Goal: Transaction & Acquisition: Register for event/course

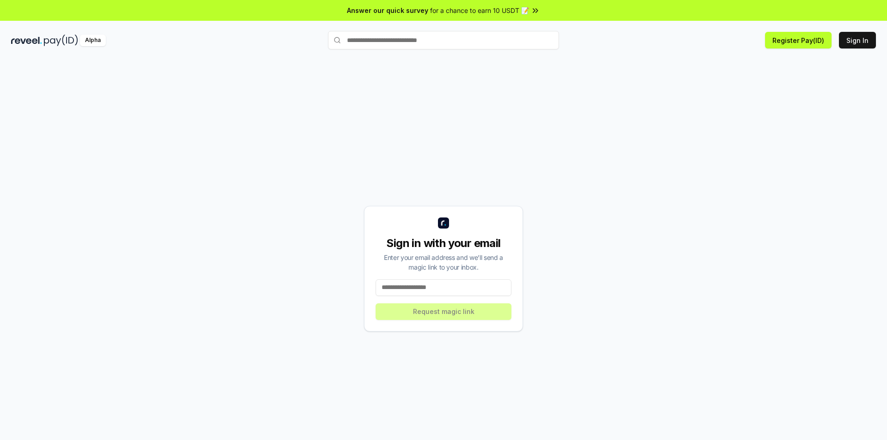
click at [439, 288] on input at bounding box center [444, 288] width 136 height 17
click at [810, 41] on button "Register Pay(ID)" at bounding box center [798, 40] width 67 height 17
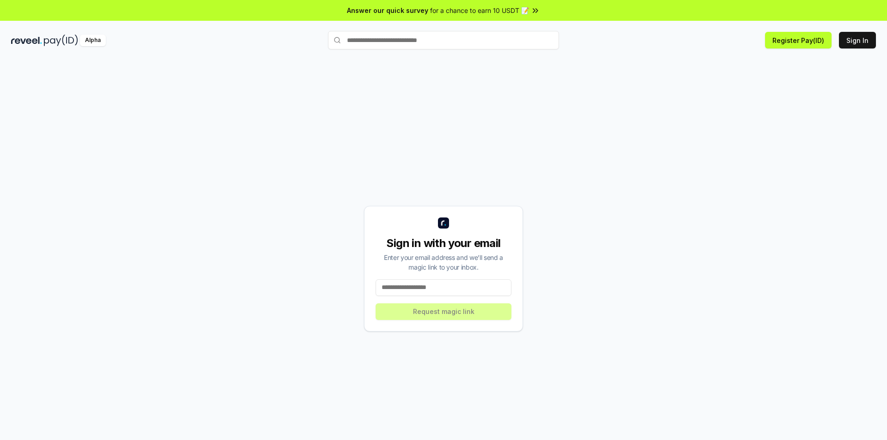
click at [850, 103] on div "Sign in with your email Enter your email address and we’ll send a magic link to…" at bounding box center [443, 269] width 865 height 396
click at [801, 42] on button "Register Pay(ID)" at bounding box center [798, 40] width 67 height 17
click at [753, 424] on li "Connect your wallet to Register a Pay(ID)" at bounding box center [790, 414] width 165 height 24
click at [858, 46] on button "Sign In" at bounding box center [857, 40] width 37 height 17
click at [458, 291] on input at bounding box center [444, 288] width 136 height 17
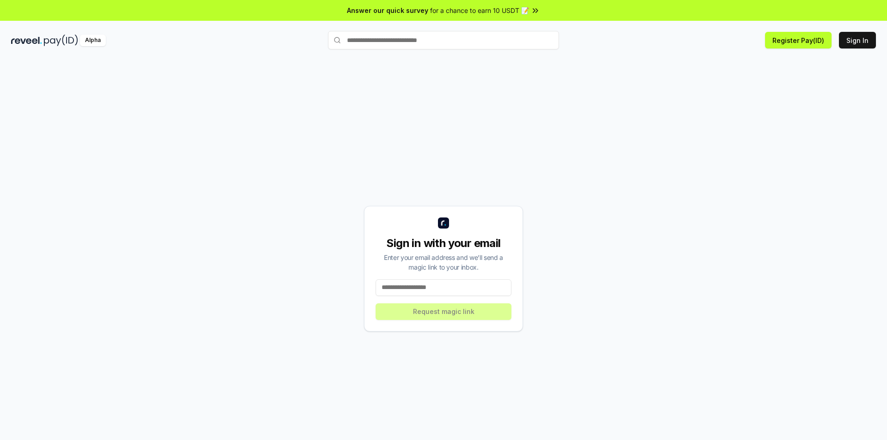
click at [887, 36] on div "Alpha Register Pay(ID) Sign In" at bounding box center [443, 40] width 887 height 24
click at [418, 286] on input at bounding box center [444, 288] width 136 height 17
paste input "**********"
type input "**********"
click at [415, 313] on button "Request magic link" at bounding box center [444, 312] width 136 height 17
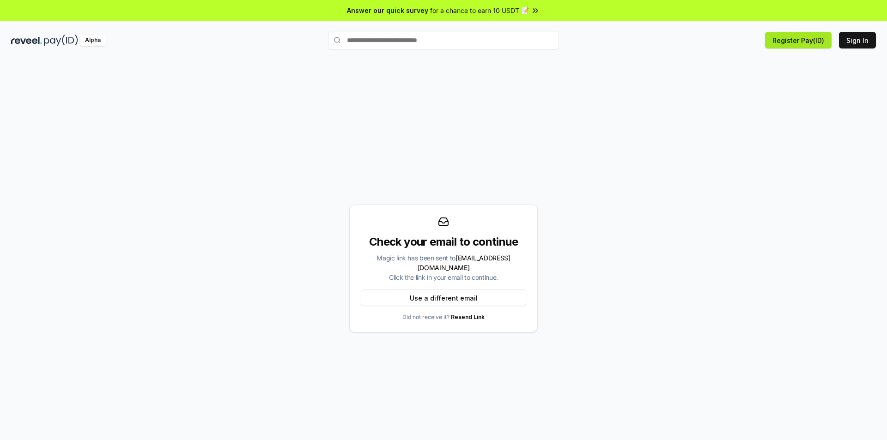
click at [810, 40] on button "Register Pay(ID)" at bounding box center [798, 40] width 67 height 17
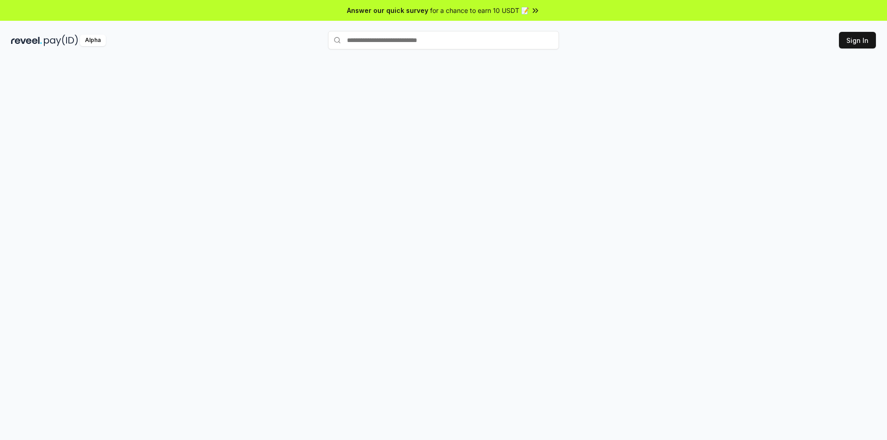
click at [629, 68] on div at bounding box center [443, 259] width 887 height 415
click at [865, 44] on html "Answer our quick survey for a chance to earn 10 USDT 📝 Alpha Register Pay(ID)" at bounding box center [443, 220] width 887 height 440
click at [825, 79] on body "Answer our quick survey for a chance to earn 10 USDT 📝 Alpha" at bounding box center [443, 220] width 887 height 440
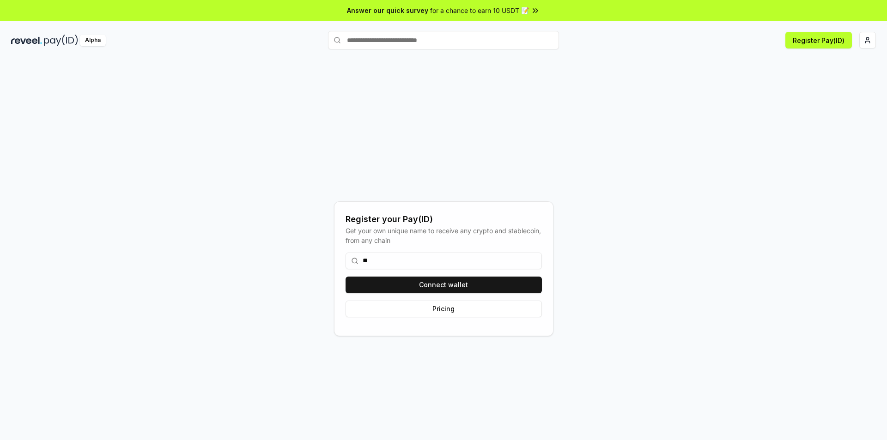
type input "*"
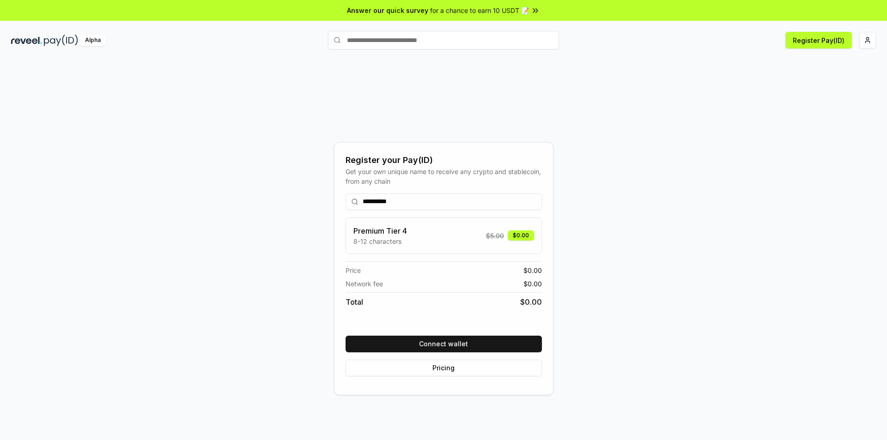
type input "**********"
click at [433, 232] on div "Premium Tier 4 8-12 characters $ 5.00 $0.00" at bounding box center [444, 236] width 181 height 21
click at [462, 342] on button "Connect wallet" at bounding box center [444, 344] width 196 height 17
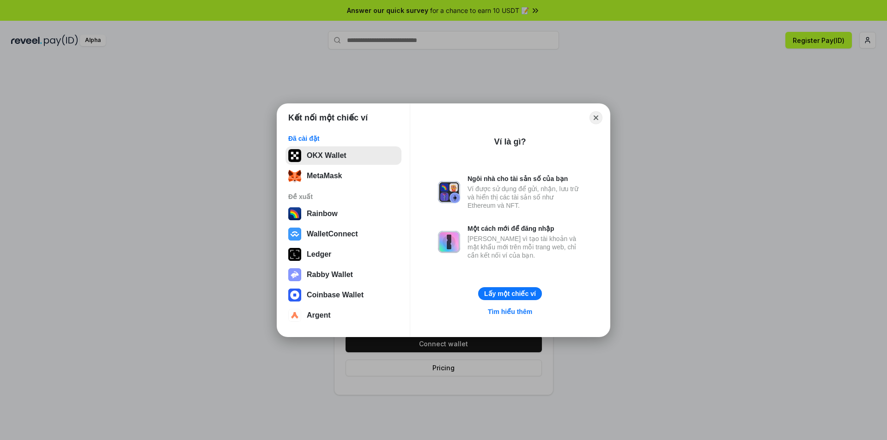
click at [362, 164] on button "OKX Wallet" at bounding box center [344, 156] width 116 height 18
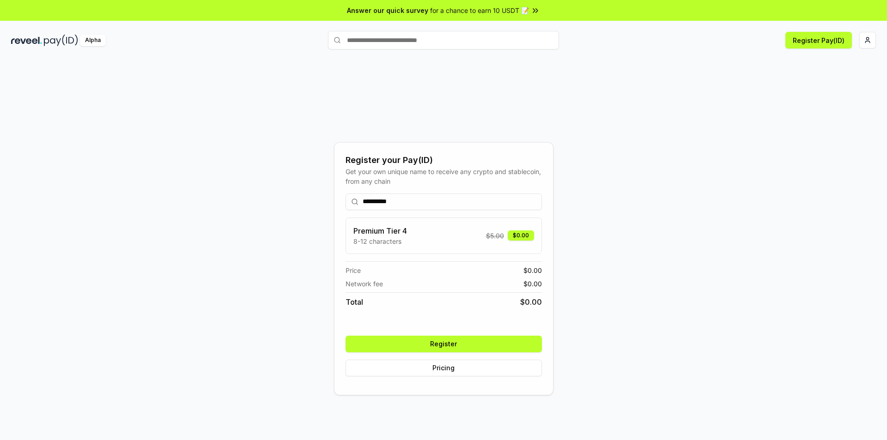
click at [511, 350] on button "Register" at bounding box center [444, 344] width 196 height 17
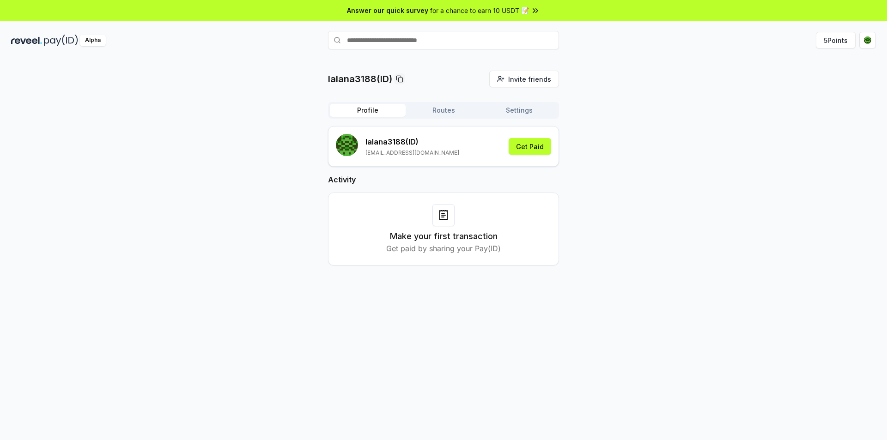
click at [431, 114] on button "Routes" at bounding box center [444, 110] width 76 height 13
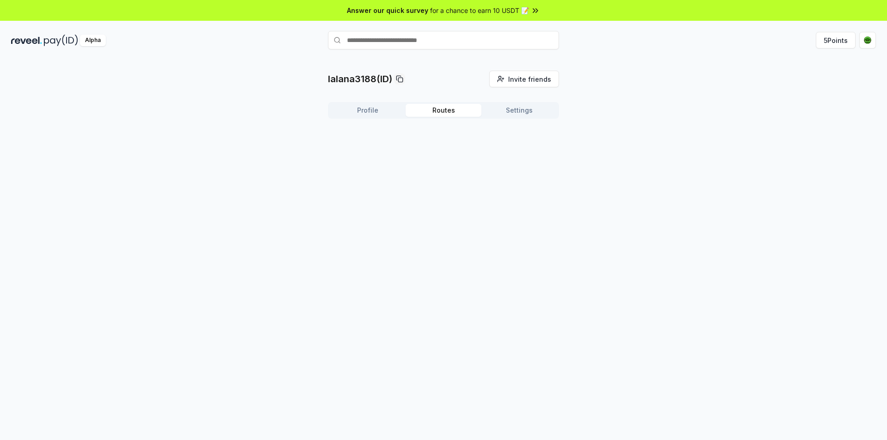
click at [513, 110] on button "Settings" at bounding box center [520, 110] width 76 height 13
click at [358, 104] on div "Profile Routes Settings" at bounding box center [443, 110] width 231 height 17
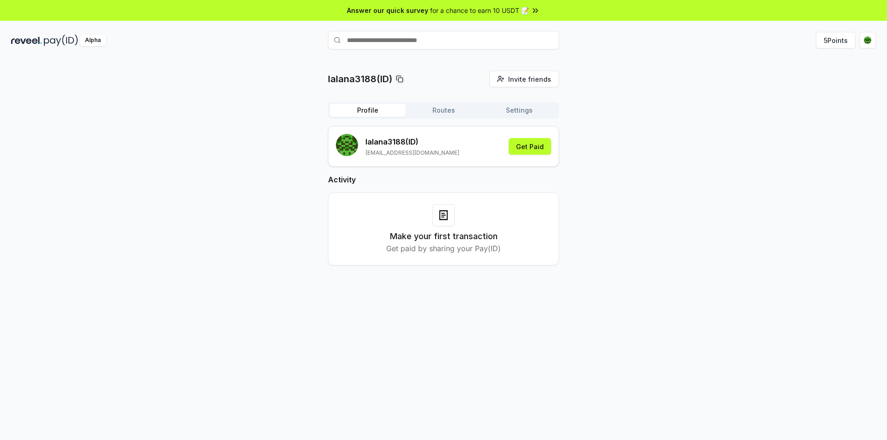
click at [373, 110] on button "Profile" at bounding box center [368, 110] width 76 height 13
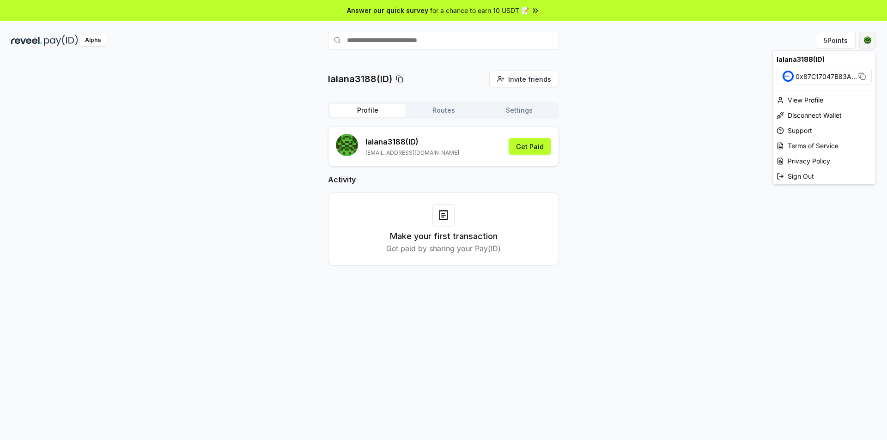
click at [869, 43] on html "Answer our quick survey for a chance to earn 10 USDT 📝 Alpha 5 Points lalana318…" at bounding box center [443, 220] width 887 height 440
click at [829, 102] on div "View Profile" at bounding box center [824, 99] width 103 height 15
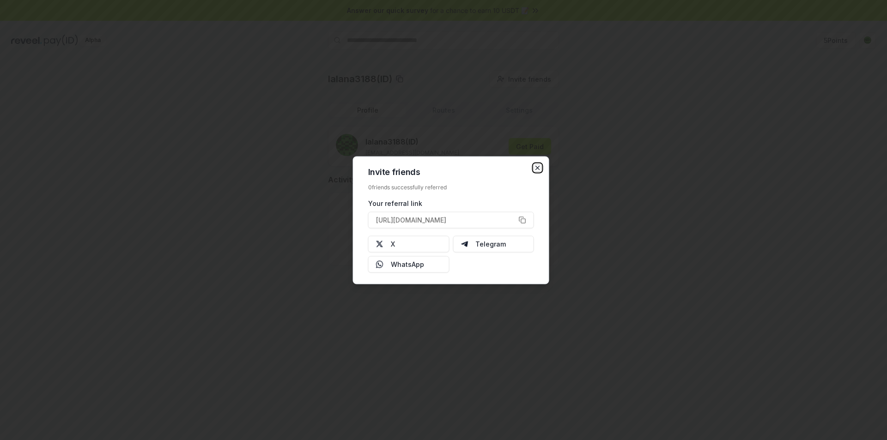
click at [538, 165] on icon "button" at bounding box center [537, 167] width 7 height 7
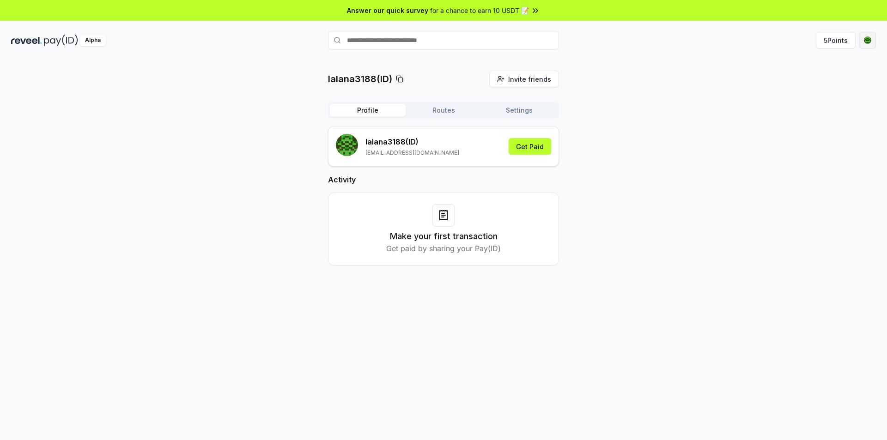
click at [868, 43] on html "Answer our quick survey for a chance to earn 10 USDT 📝 Alpha 5 Points lalana318…" at bounding box center [443, 220] width 887 height 440
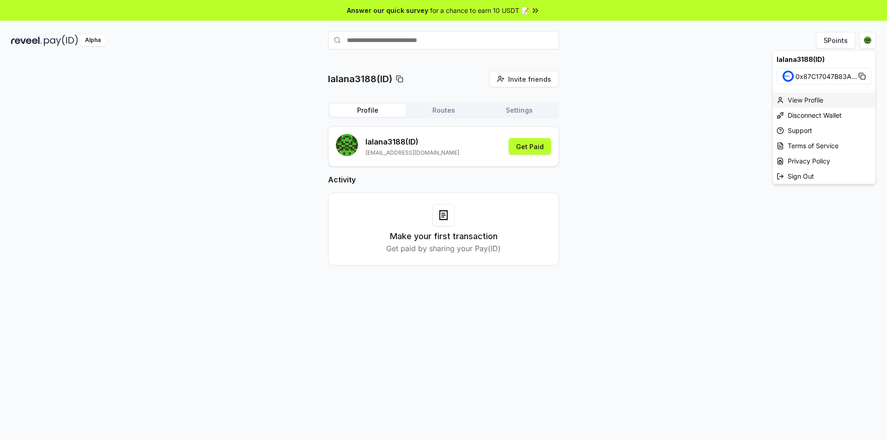
click at [855, 102] on div "View Profile" at bounding box center [824, 99] width 103 height 15
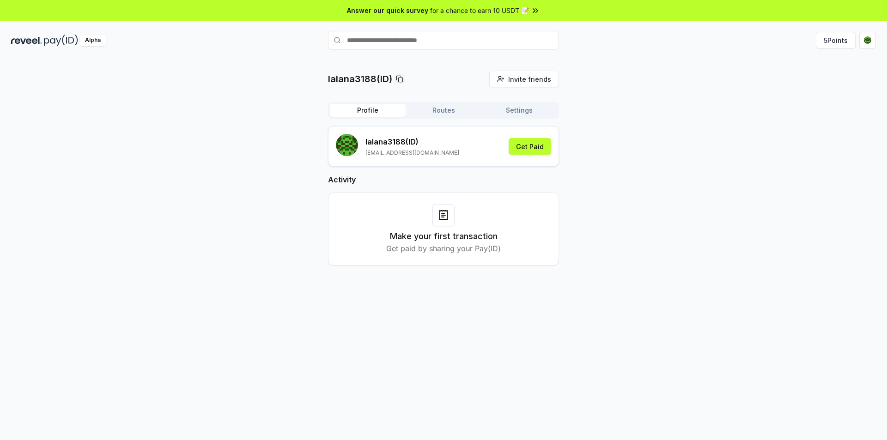
click at [465, 154] on div "lalana3188 (ID) [EMAIL_ADDRESS][DOMAIN_NAME] Get Paid" at bounding box center [443, 146] width 215 height 25
click at [351, 141] on rect "submit" at bounding box center [352, 141] width 2 height 2
click at [538, 140] on button "Get Paid" at bounding box center [530, 146] width 43 height 17
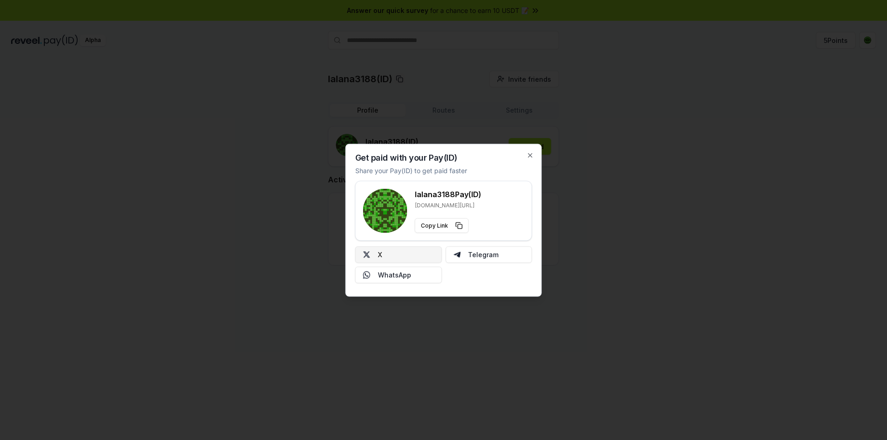
click at [403, 256] on button "X" at bounding box center [398, 254] width 87 height 17
